Goal: Task Accomplishment & Management: Manage account settings

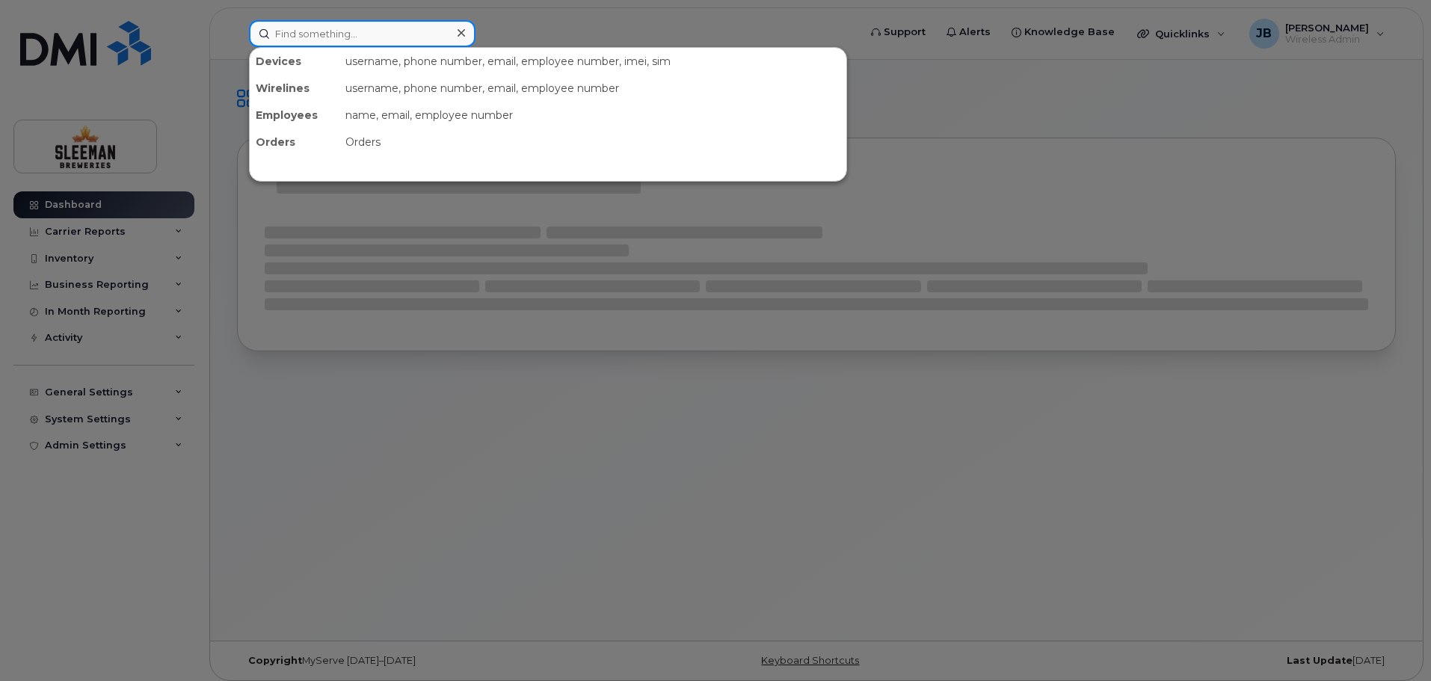
click at [306, 38] on input at bounding box center [362, 33] width 226 height 27
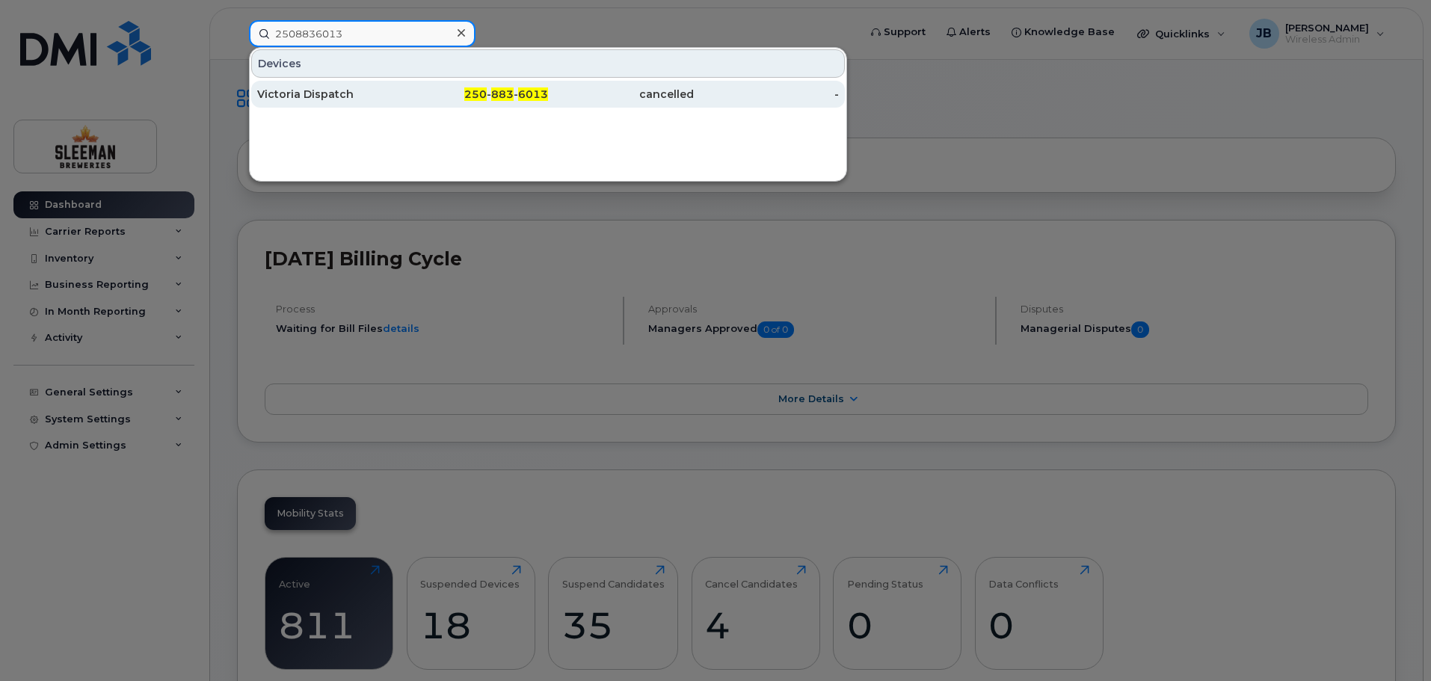
type input "2508836013"
click at [325, 93] on div "Victoria Dispatch" at bounding box center [330, 94] width 146 height 15
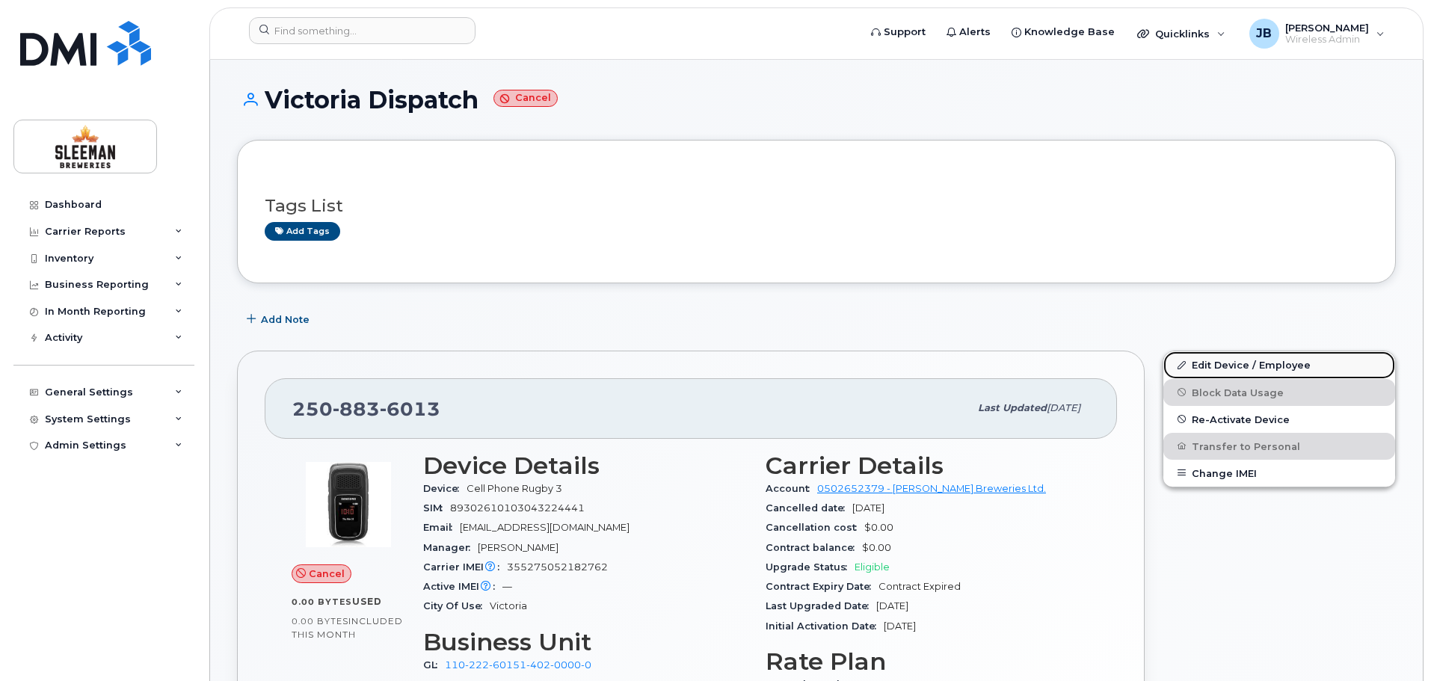
click at [1219, 363] on link "Edit Device / Employee" at bounding box center [1279, 364] width 232 height 27
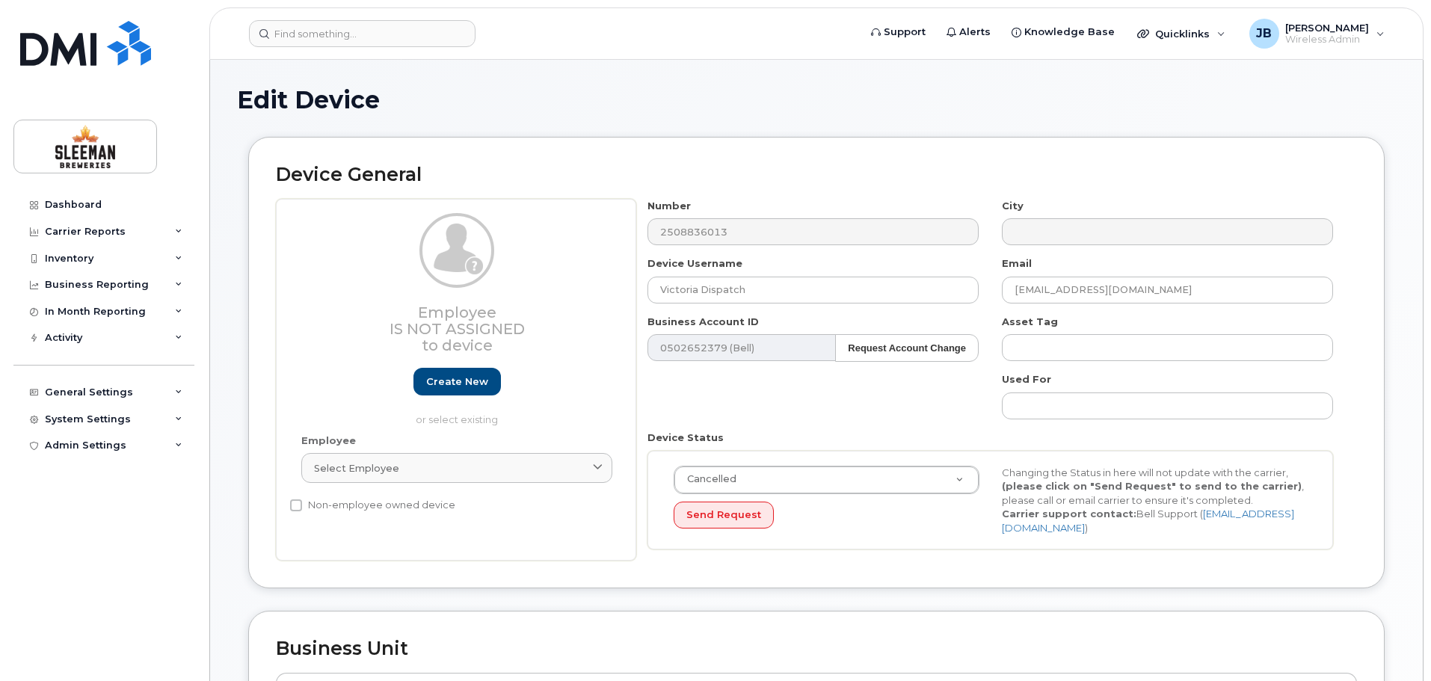
select select "9063164"
drag, startPoint x: 768, startPoint y: 291, endPoint x: 590, endPoint y: 286, distance: 177.2
click at [590, 286] on div "Employee Is not assigned to device Create new or select existing Employee Selec…" at bounding box center [816, 380] width 1081 height 362
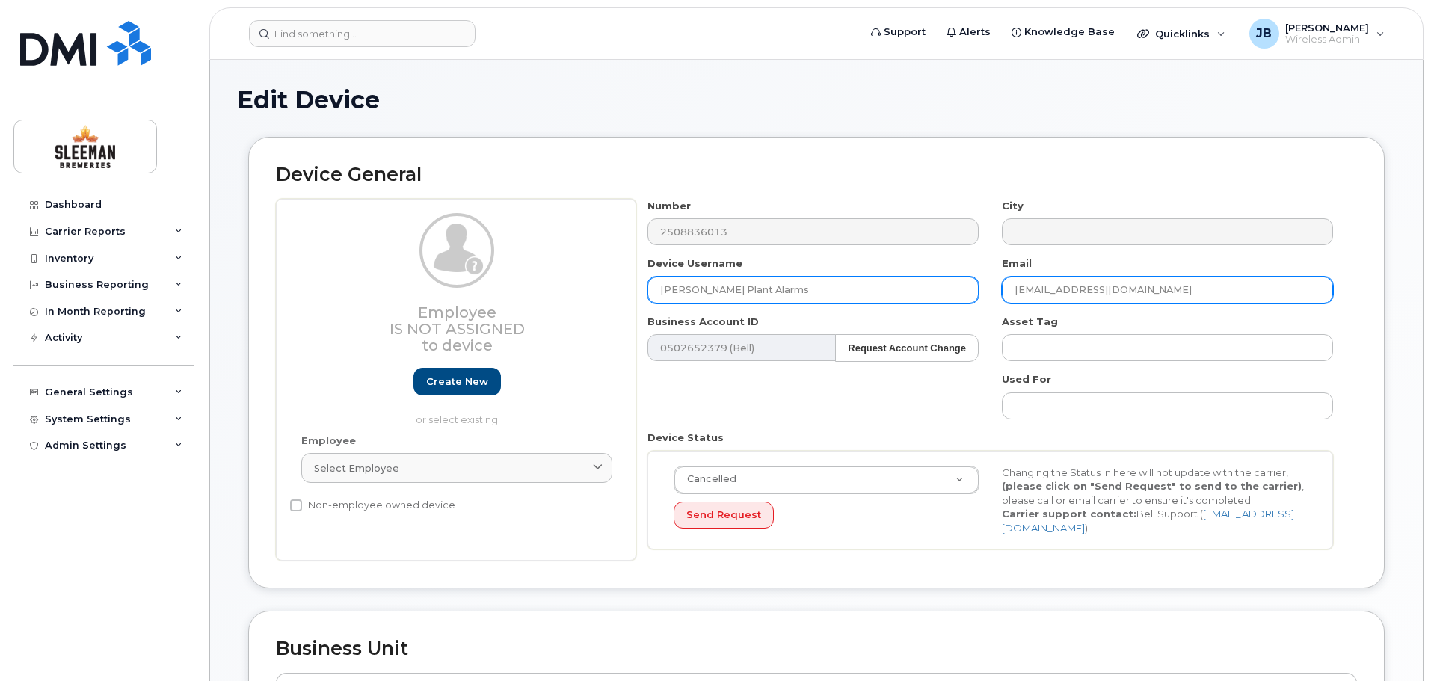
type input "Vernon Plant Alarms"
drag, startPoint x: 1094, startPoint y: 289, endPoint x: 1006, endPoint y: 289, distance: 88.2
click at [1006, 289] on input "Victoria.Dispatch@sleemanbreweries.ca" at bounding box center [1167, 290] width 331 height 27
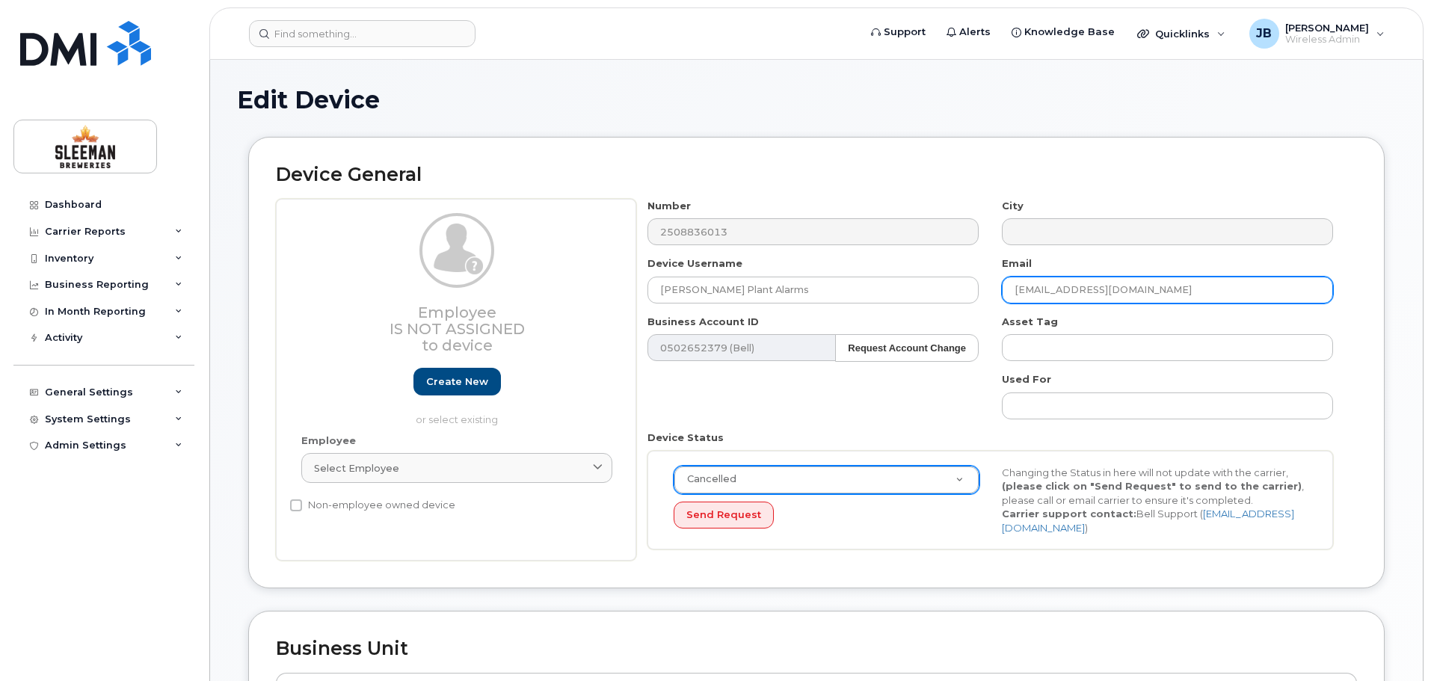
type input "Ver@sleemanbreweries.ca"
click at [892, 435] on div "Device Status Cancelled Active Suspended Cancelled Send Request Changing the St…" at bounding box center [990, 490] width 709 height 119
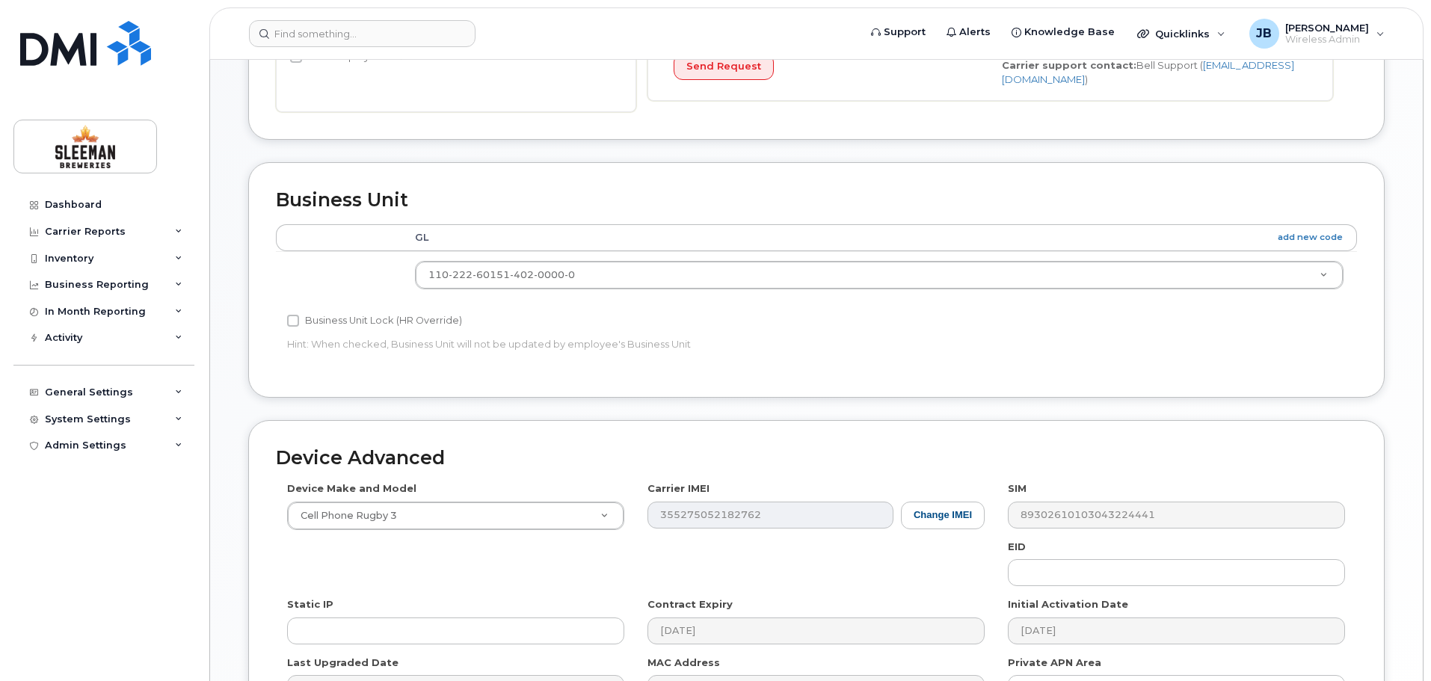
scroll to position [627, 0]
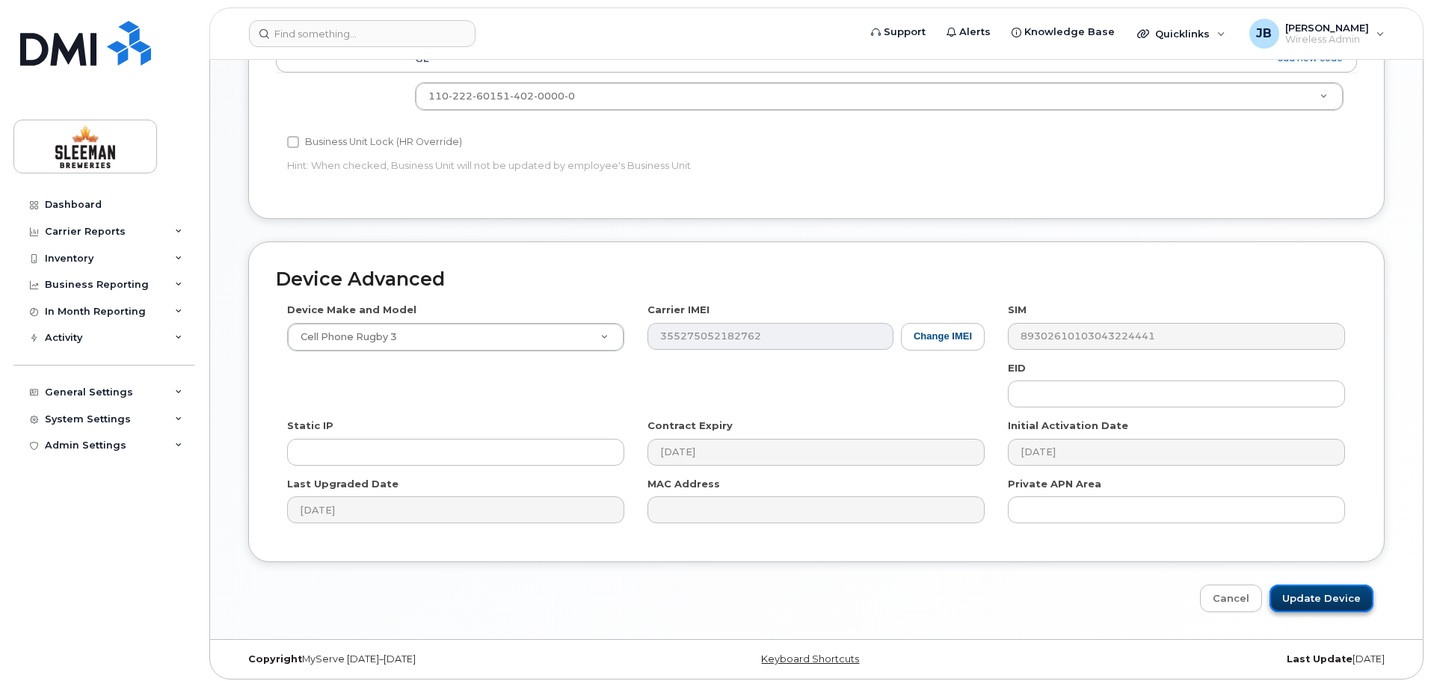
click at [1314, 590] on input "Update Device" at bounding box center [1321, 598] width 104 height 28
type input "Saving..."
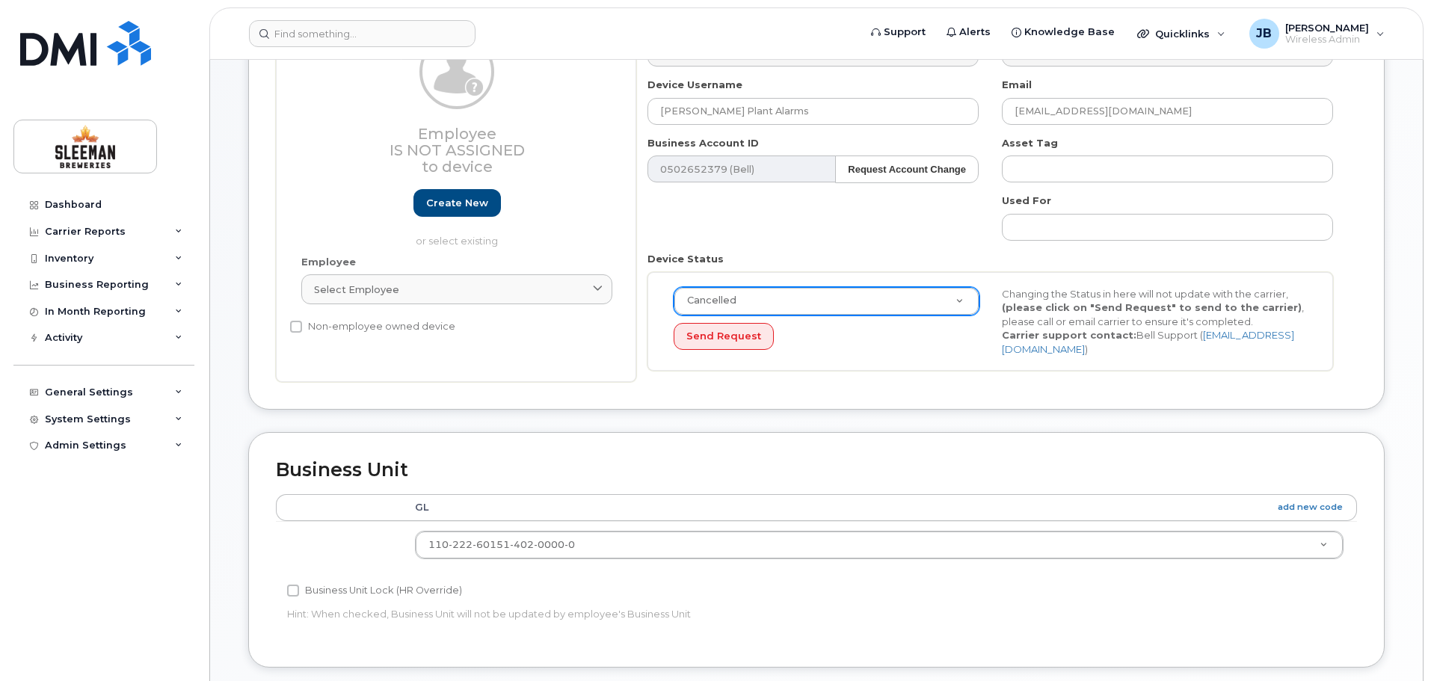
scroll to position [104, 0]
